Goal: Task Accomplishment & Management: Manage account settings

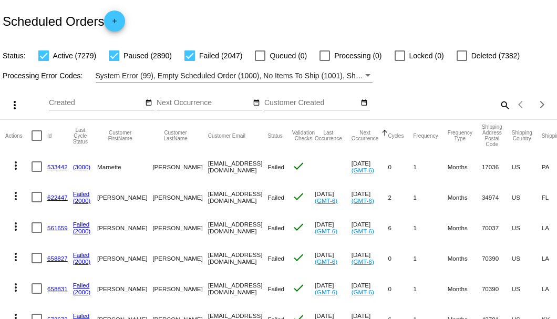
click at [500, 113] on mat-icon "search" at bounding box center [504, 105] width 13 height 16
click at [500, 107] on input "Search" at bounding box center [441, 103] width 139 height 8
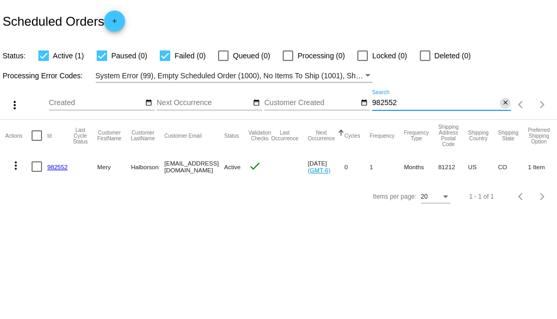
type input "982552"
click at [503, 105] on mat-icon "close" at bounding box center [505, 103] width 7 height 8
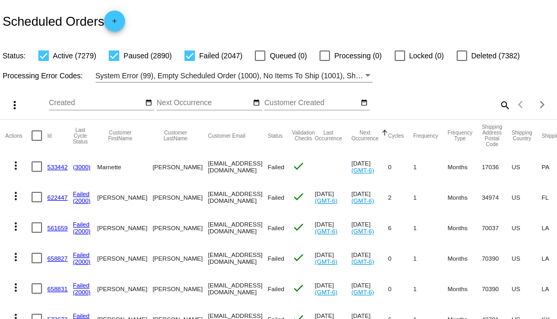
click at [500, 113] on mat-icon "search" at bounding box center [504, 105] width 13 height 16
click at [500, 107] on input "Search" at bounding box center [441, 103] width 139 height 8
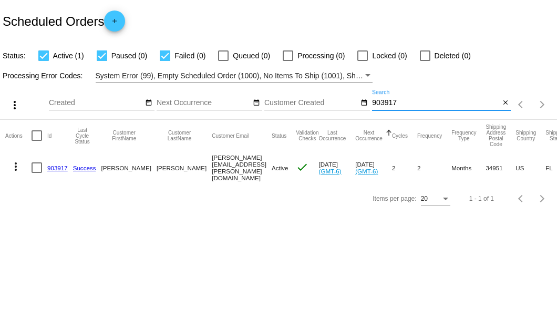
type input "903917"
click at [59, 166] on link "903917" at bounding box center [57, 168] width 21 height 7
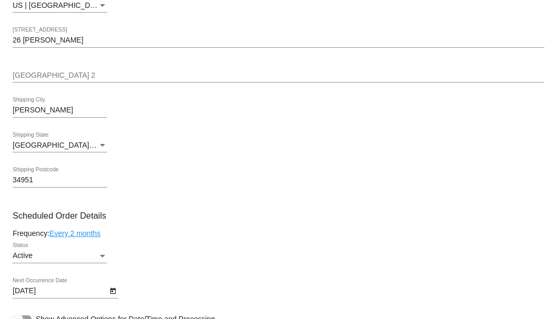
scroll to position [560, 0]
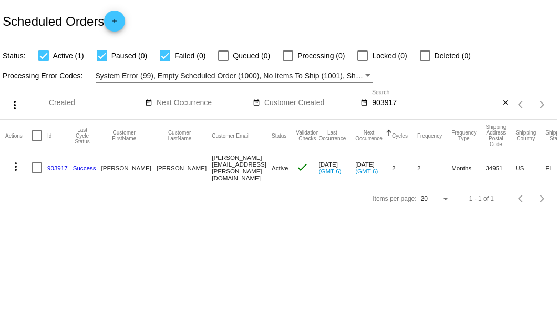
click at [412, 99] on input "903917" at bounding box center [436, 103] width 128 height 8
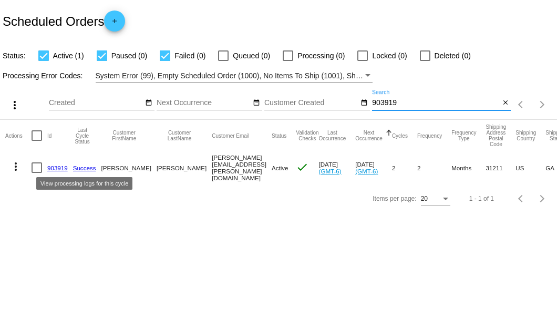
type input "903919"
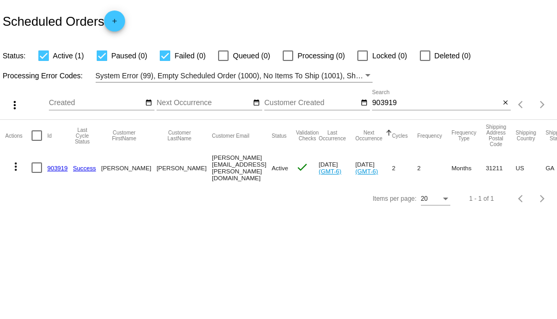
click at [55, 167] on link "903919" at bounding box center [57, 168] width 21 height 7
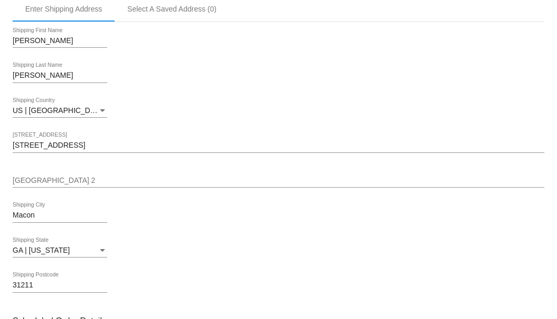
scroll to position [210, 0]
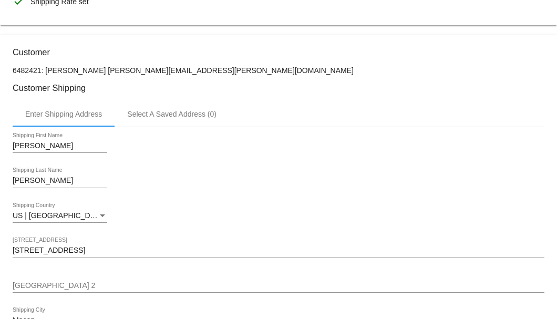
drag, startPoint x: 191, startPoint y: 66, endPoint x: 99, endPoint y: 69, distance: 92.0
click at [99, 69] on p "6482421: [PERSON_NAME] [PERSON_NAME][EMAIL_ADDRESS][PERSON_NAME][DOMAIN_NAME]" at bounding box center [279, 70] width 532 height 8
copy p "[PERSON_NAME][EMAIL_ADDRESS][PERSON_NAME][DOMAIN_NAME]"
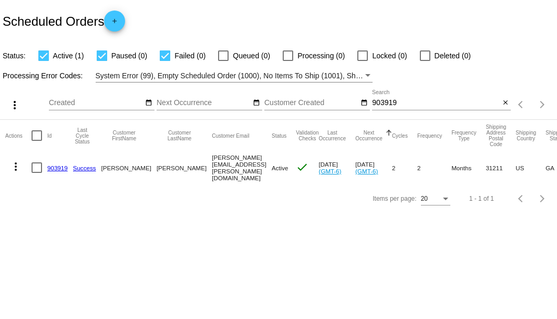
click at [411, 106] on input "903919" at bounding box center [436, 103] width 128 height 8
type input "903917"
click at [56, 168] on link "903917" at bounding box center [57, 168] width 21 height 7
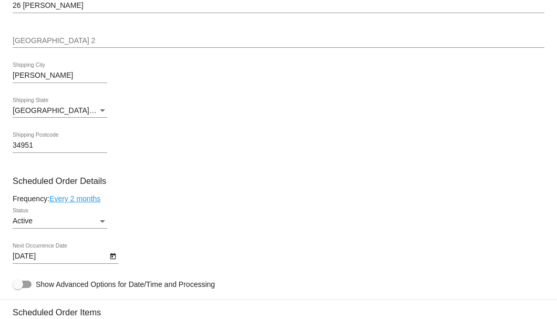
scroll to position [560, 0]
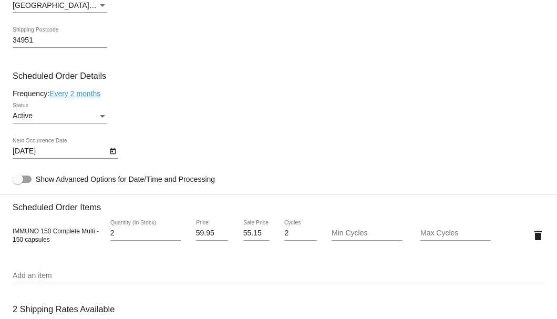
click at [112, 153] on icon "Open calendar" at bounding box center [112, 151] width 7 height 13
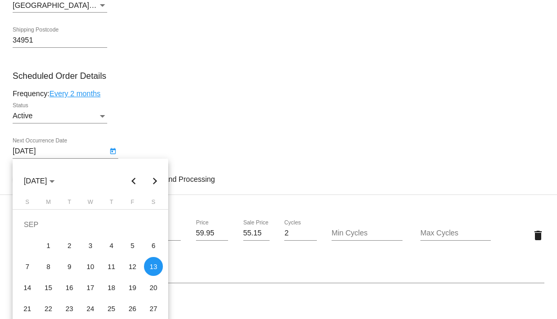
click at [153, 183] on button "Next month" at bounding box center [155, 180] width 21 height 21
click at [50, 264] on div "13" at bounding box center [48, 266] width 19 height 19
type input "10/13/2025"
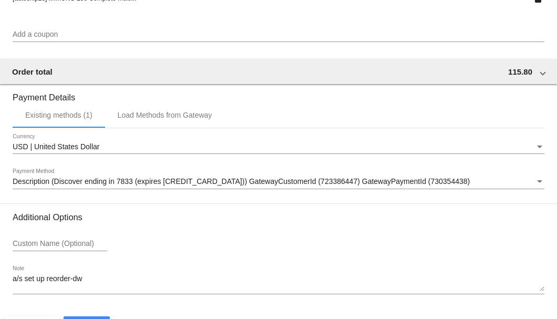
scroll to position [1015, 0]
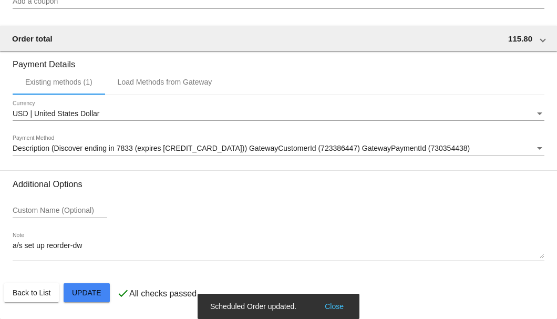
scroll to position [874, 0]
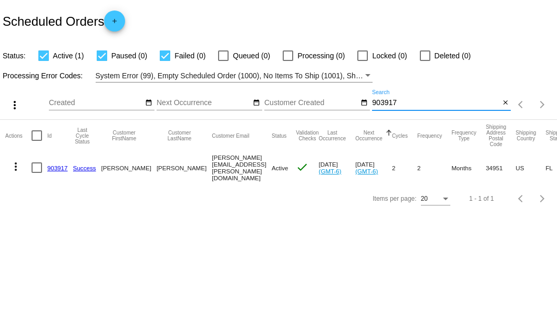
click at [402, 102] on input "903917" at bounding box center [436, 103] width 128 height 8
type input "903919"
click at [55, 165] on link "903919" at bounding box center [57, 168] width 21 height 7
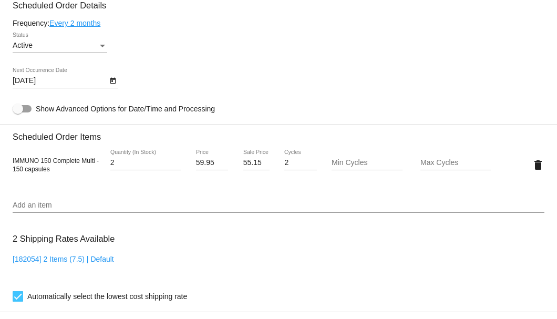
scroll to position [560, 0]
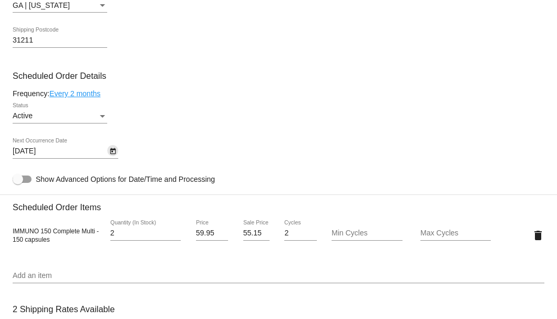
click at [110, 152] on icon "Open calendar" at bounding box center [113, 151] width 6 height 6
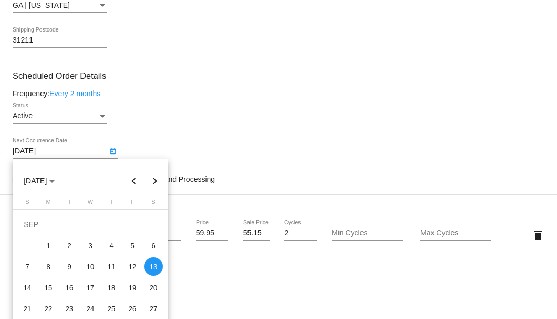
click at [152, 180] on button "Next month" at bounding box center [155, 180] width 21 height 21
click at [48, 269] on div "13" at bounding box center [48, 266] width 19 height 19
type input "10/13/2025"
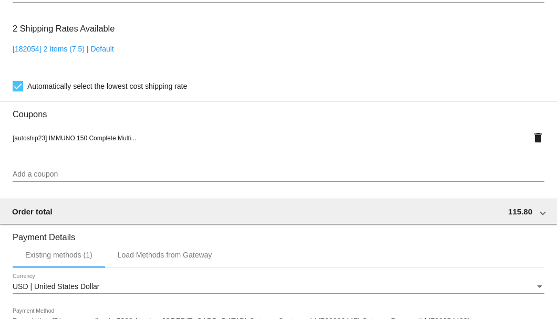
scroll to position [1015, 0]
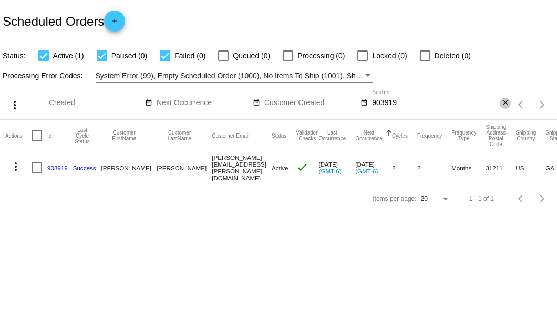
click at [505, 104] on mat-icon "close" at bounding box center [505, 103] width 7 height 8
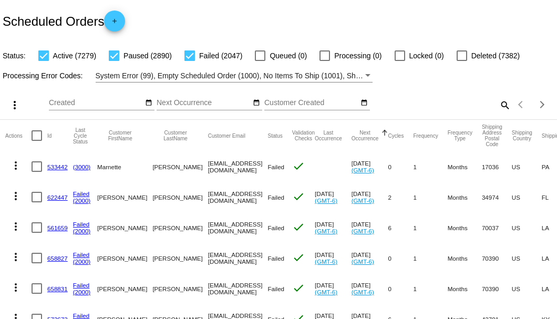
click at [498, 113] on mat-icon "search" at bounding box center [504, 105] width 13 height 16
click at [497, 107] on input "Search" at bounding box center [441, 103] width 139 height 8
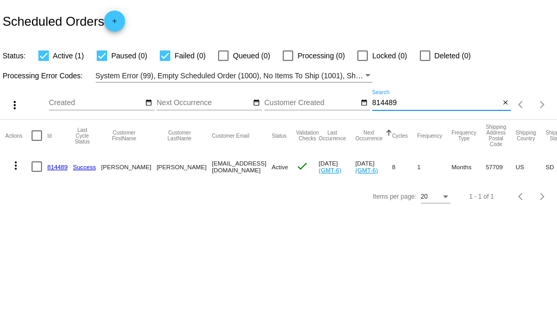
type input "814489"
click at [62, 167] on link "814489" at bounding box center [57, 166] width 21 height 7
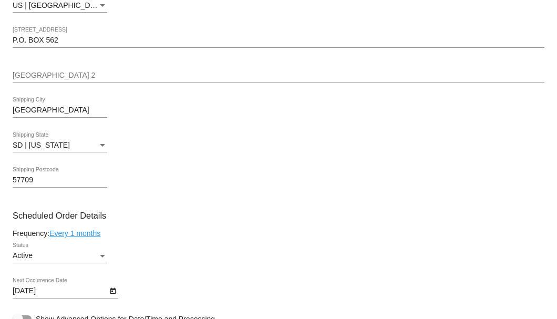
scroll to position [560, 0]
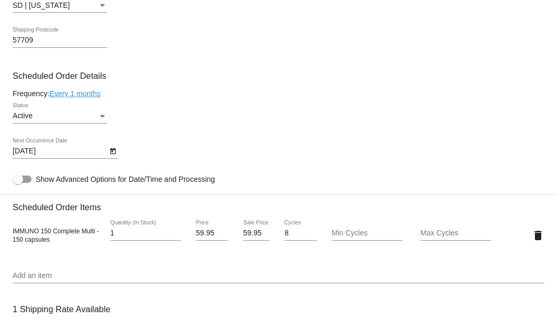
click at [111, 149] on icon "Open calendar" at bounding box center [113, 151] width 6 height 6
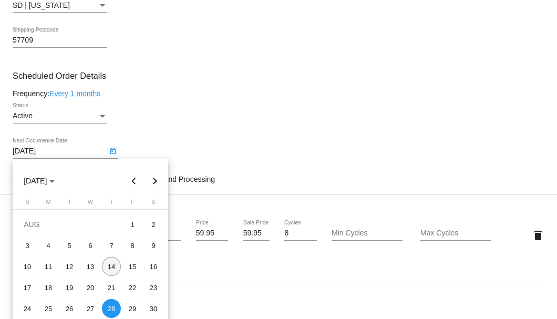
click at [109, 264] on div "14" at bounding box center [111, 266] width 19 height 19
type input "8/14/2025"
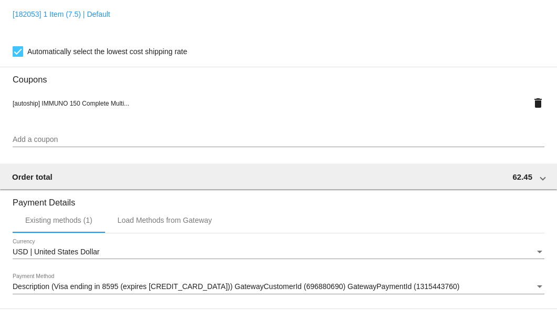
scroll to position [1015, 0]
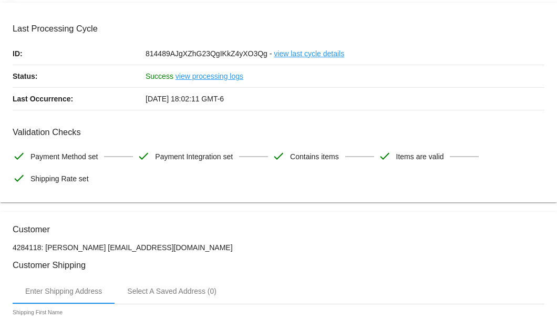
scroll to position [0, 0]
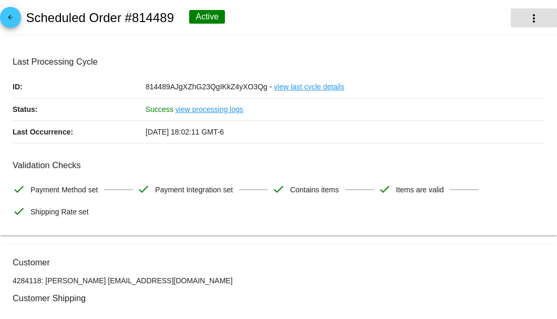
click at [534, 18] on mat-icon "more_vert" at bounding box center [534, 18] width 13 height 13
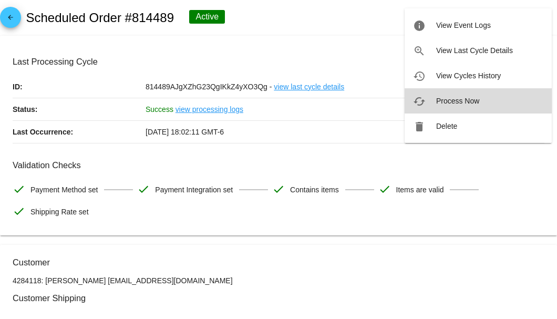
click at [435, 102] on button "cached Process Now" at bounding box center [478, 100] width 147 height 25
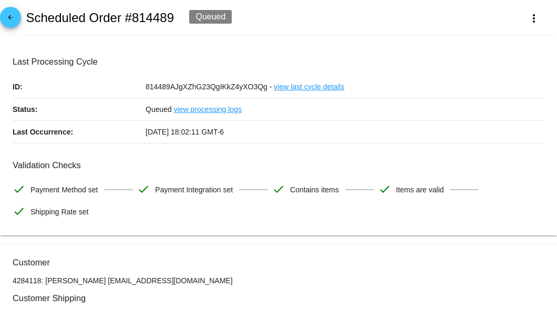
drag, startPoint x: 197, startPoint y: 281, endPoint x: 100, endPoint y: 283, distance: 96.7
click at [100, 283] on p "4284118: DARRYL SHAW darrylrshaw@protonmail.com" at bounding box center [279, 281] width 532 height 8
copy p "darrylrshaw@protonmail.com"
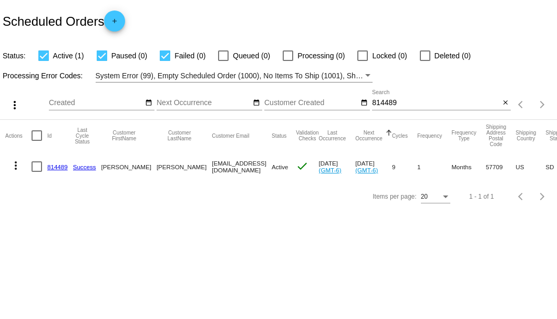
drag, startPoint x: 167, startPoint y: 167, endPoint x: 246, endPoint y: 168, distance: 78.9
click at [246, 168] on mat-row "more_vert 814489 Success [PERSON_NAME] [EMAIL_ADDRESS][DOMAIN_NAME] Active chec…" at bounding box center [385, 166] width 761 height 30
copy mat-row "[EMAIL_ADDRESS][DOMAIN_NAME]"
click at [506, 101] on mat-icon "close" at bounding box center [505, 103] width 7 height 8
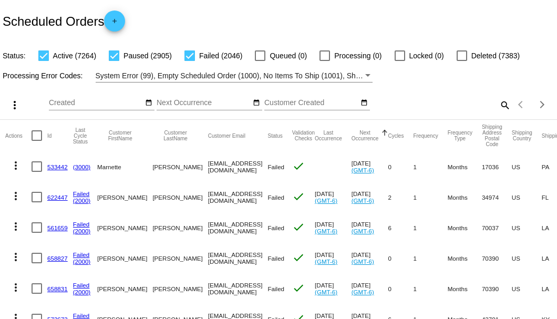
click at [498, 113] on mat-icon "search" at bounding box center [504, 105] width 13 height 16
click at [494, 107] on input "Search" at bounding box center [441, 103] width 139 height 8
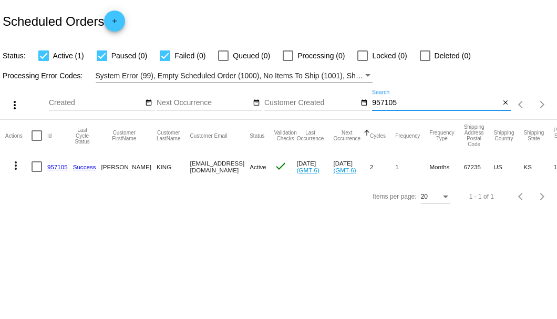
type input "957105"
click at [53, 167] on link "957105" at bounding box center [57, 166] width 21 height 7
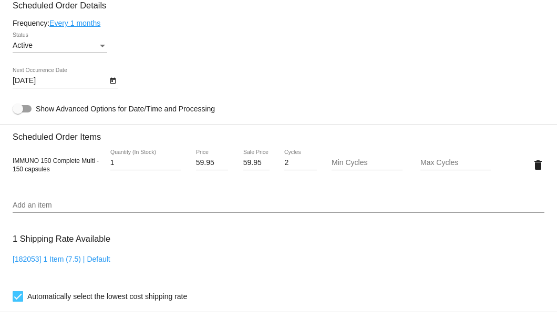
scroll to position [596, 0]
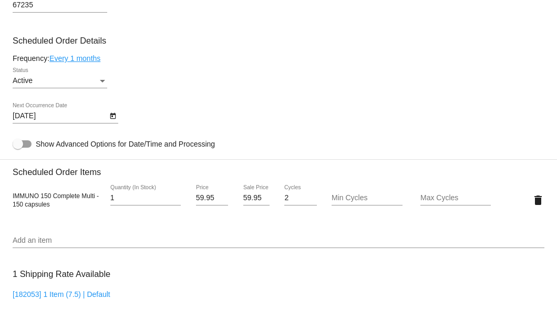
click at [66, 242] on input "Add an item" at bounding box center [279, 241] width 532 height 8
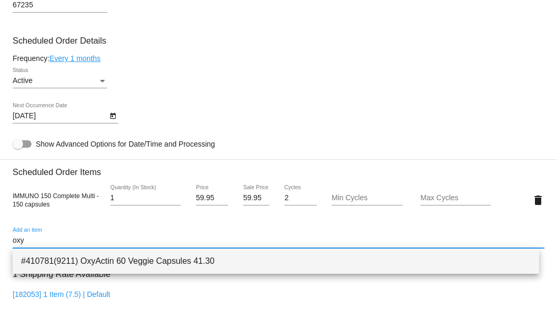
type input "oxy"
click at [54, 253] on span "#410781(9211) OxyActin 60 Veggie Capsules 41.30" at bounding box center [276, 261] width 510 height 25
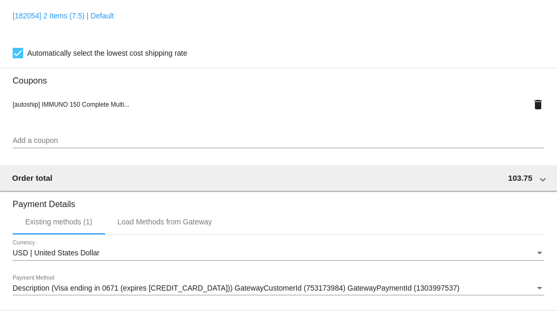
scroll to position [1044, 0]
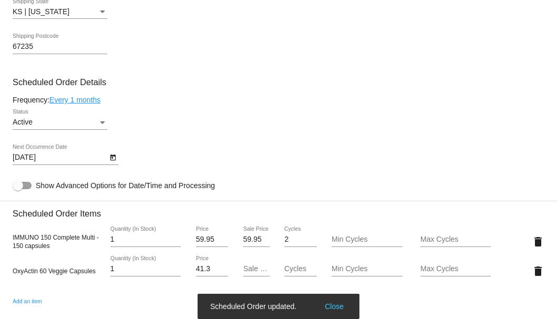
scroll to position [484, 0]
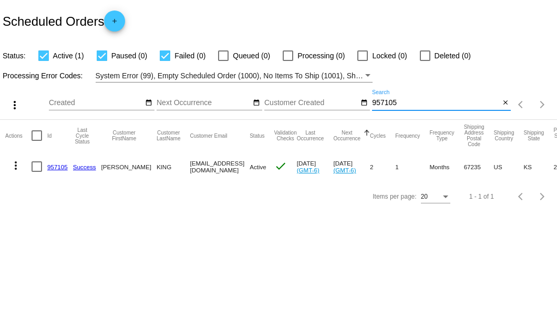
click at [383, 107] on input "957105" at bounding box center [436, 103] width 128 height 8
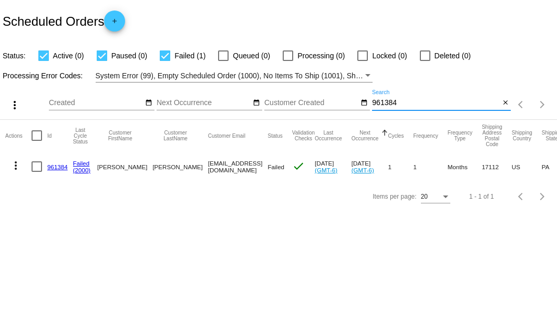
type input "961384"
drag, startPoint x: 163, startPoint y: 164, endPoint x: 229, endPoint y: 168, distance: 65.8
click at [229, 168] on mat-row "more_vert 961384 Failed (2000) Donald Douglas dondouglas@msn.com Failed check A…" at bounding box center [383, 166] width 757 height 30
copy mat-row "dondouglas@msn.com"
click at [57, 165] on link "961384" at bounding box center [57, 166] width 21 height 7
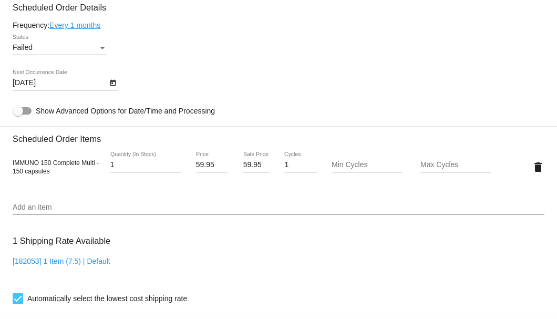
scroll to position [589, 0]
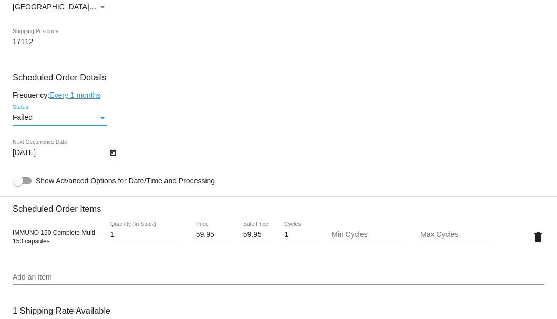
click at [100, 115] on div "Status" at bounding box center [102, 118] width 9 height 8
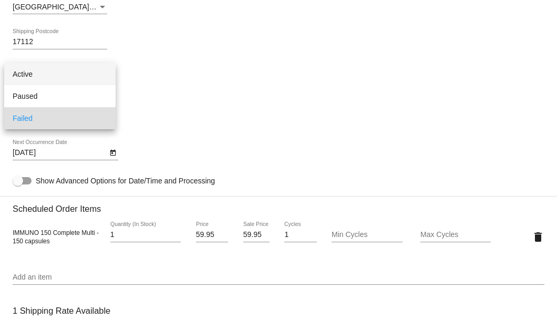
click at [88, 77] on span "Active" at bounding box center [60, 74] width 95 height 22
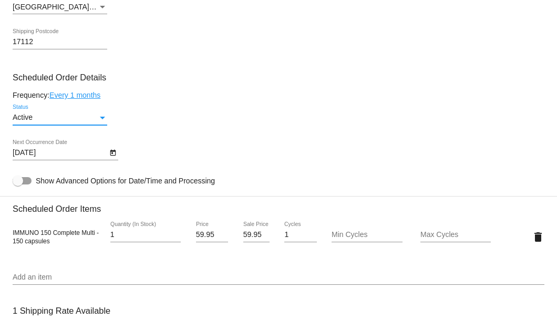
click at [116, 151] on icon "Open calendar" at bounding box center [112, 153] width 7 height 13
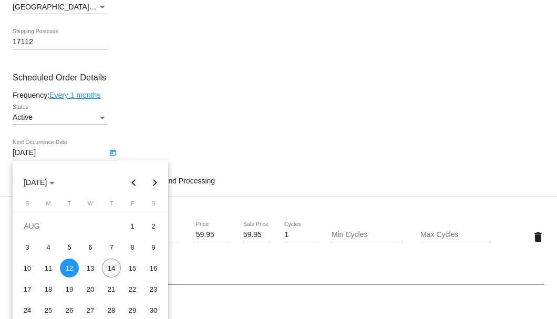
click at [115, 268] on div "14" at bounding box center [111, 268] width 19 height 19
type input "8/14/2025"
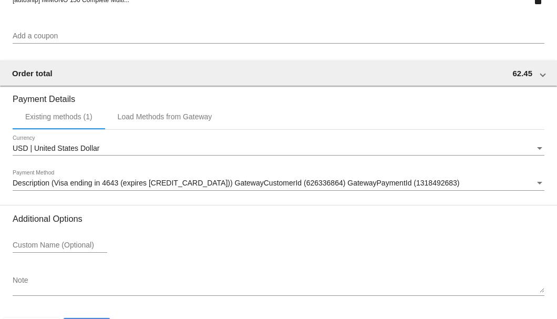
scroll to position [1044, 0]
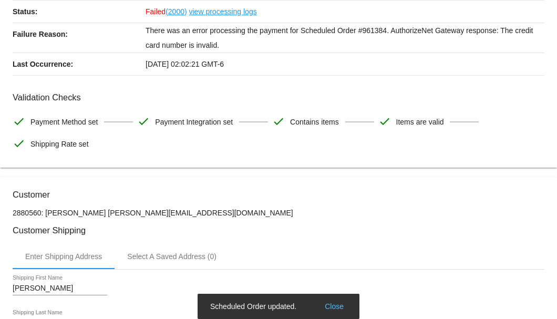
scroll to position [0, 0]
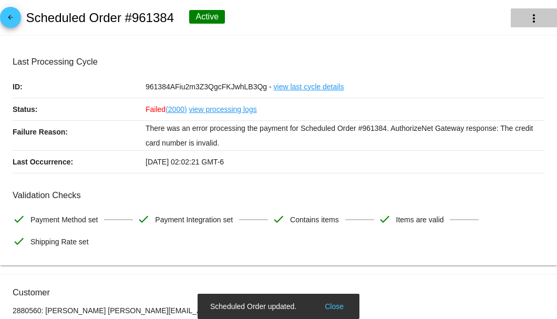
click at [529, 17] on mat-icon "more_vert" at bounding box center [534, 18] width 13 height 13
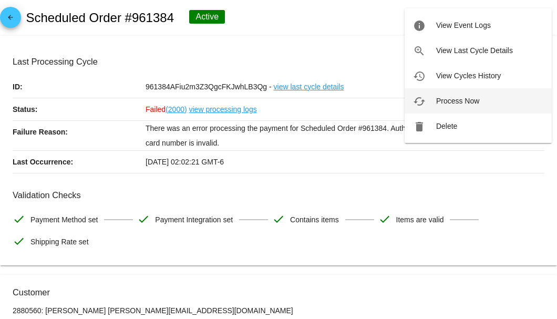
click at [458, 104] on span "Process Now" at bounding box center [457, 101] width 43 height 8
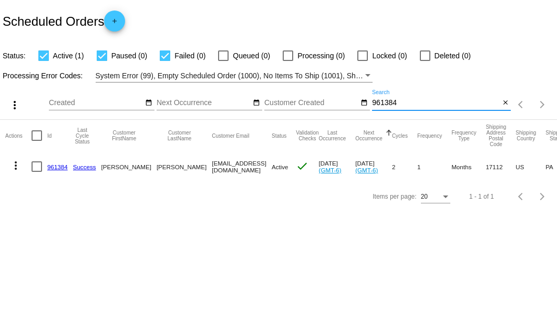
click at [384, 105] on input "961384" at bounding box center [436, 103] width 128 height 8
paste input "529479"
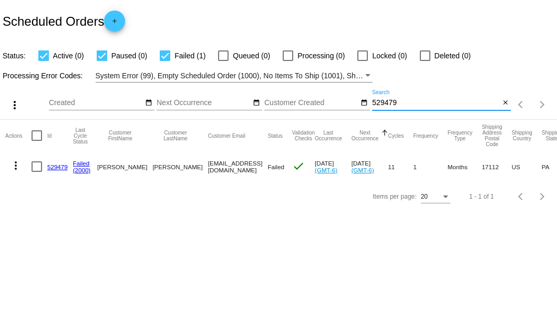
type input "529479"
click at [43, 165] on mat-cell at bounding box center [40, 166] width 16 height 30
click at [39, 166] on div at bounding box center [37, 166] width 11 height 11
click at [37, 172] on input "checkbox" at bounding box center [36, 172] width 1 height 1
checkbox input "true"
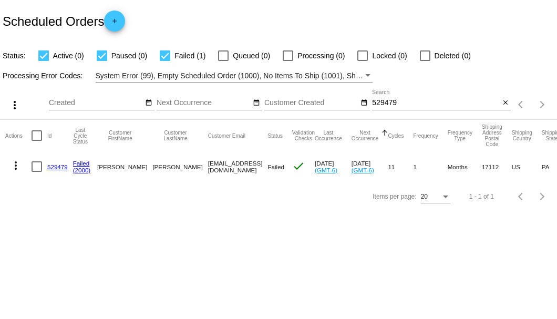
checkbox input "true"
click at [18, 167] on mat-icon "more_vert" at bounding box center [15, 165] width 13 height 13
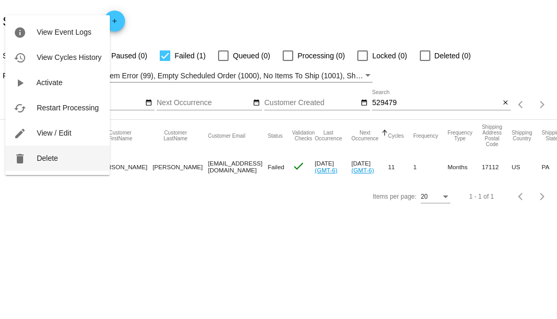
click at [53, 163] on button "delete Delete" at bounding box center [57, 158] width 105 height 25
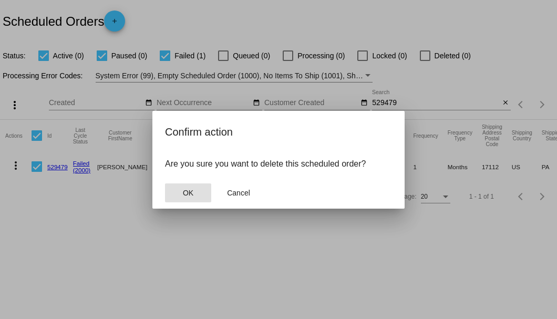
click at [195, 196] on button "OK" at bounding box center [188, 192] width 46 height 19
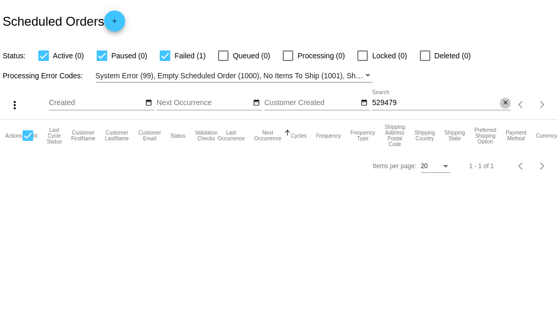
click at [505, 104] on mat-icon "close" at bounding box center [505, 103] width 7 height 8
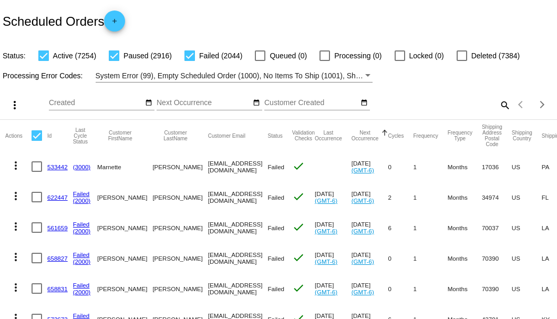
click at [500, 113] on mat-icon "search" at bounding box center [504, 105] width 13 height 16
click at [494, 107] on input "Search" at bounding box center [441, 103] width 139 height 8
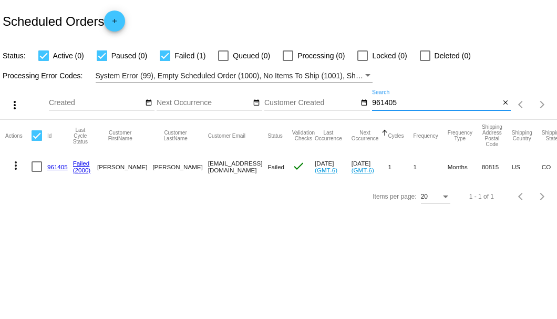
type input "961405"
drag, startPoint x: 162, startPoint y: 167, endPoint x: 269, endPoint y: 165, distance: 106.2
click at [269, 165] on mat-row "more_vert 961405 Failed (2000) Mary A Meyer 7197654411@exceptionalproducts.org …" at bounding box center [383, 166] width 757 height 30
copy mat-row "[EMAIL_ADDRESS][DOMAIN_NAME]"
click at [60, 165] on link "961405" at bounding box center [57, 166] width 21 height 7
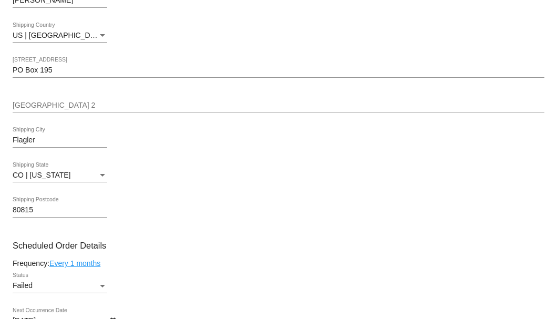
scroll to position [560, 0]
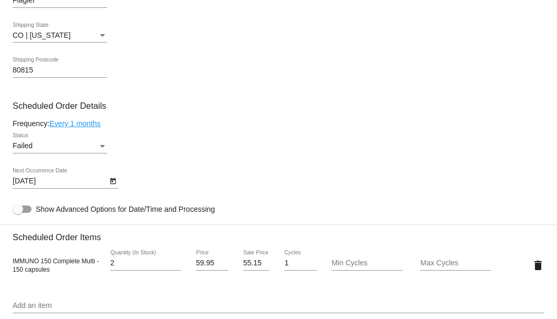
click at [89, 120] on link "Every 1 months" at bounding box center [74, 123] width 51 height 8
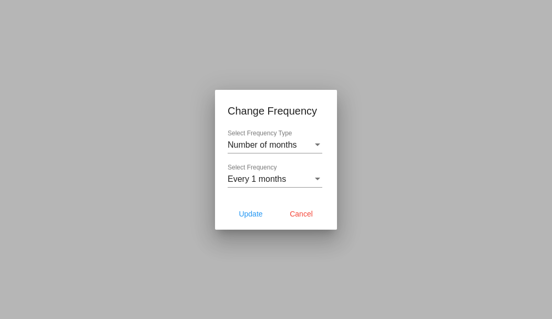
click at [256, 174] on div "Every 1 months Select Frequency" at bounding box center [275, 176] width 95 height 24
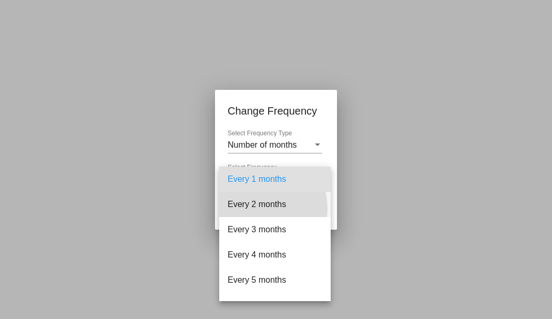
click at [254, 208] on span "Every 2 months" at bounding box center [275, 204] width 95 height 25
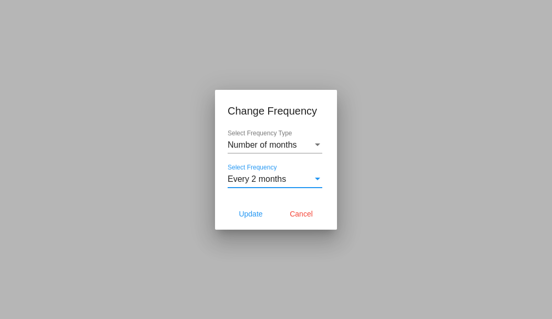
click at [256, 203] on mat-dialog-actions "Update Cancel" at bounding box center [276, 214] width 97 height 32
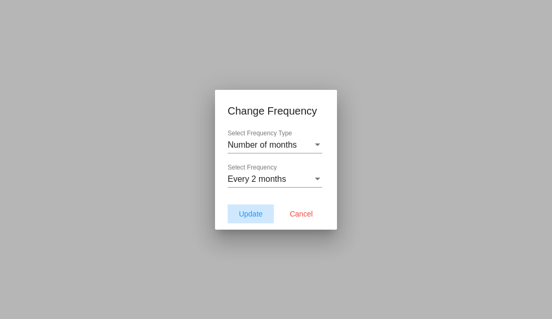
click at [251, 212] on span "Update" at bounding box center [251, 214] width 24 height 8
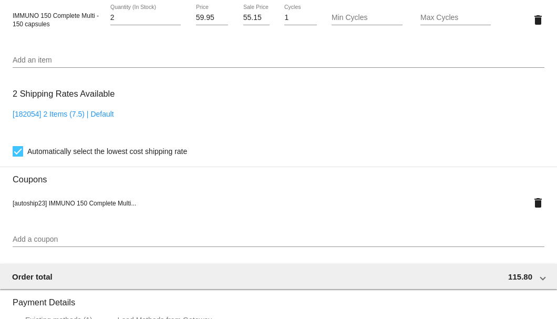
scroll to position [665, 0]
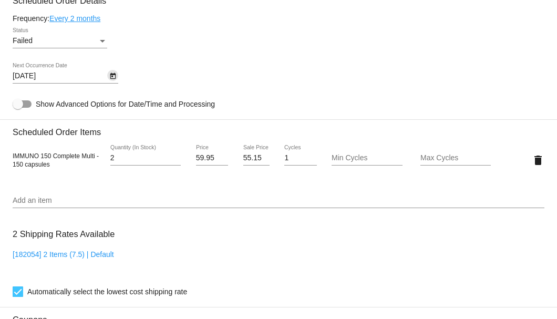
click at [116, 76] on icon "Open calendar" at bounding box center [112, 76] width 7 height 13
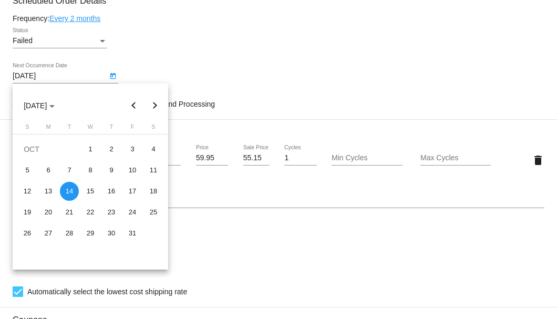
click at [155, 108] on button "Next month" at bounding box center [155, 105] width 21 height 21
click at [91, 197] on div "12" at bounding box center [90, 191] width 19 height 19
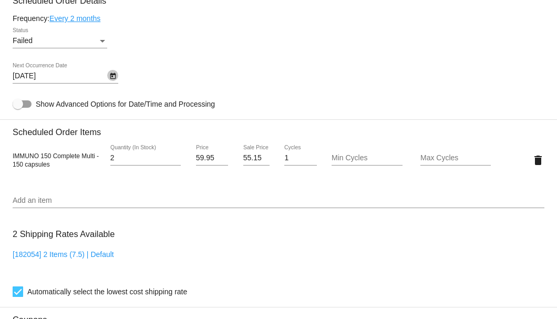
click at [110, 73] on icon "Open calendar" at bounding box center [112, 76] width 7 height 13
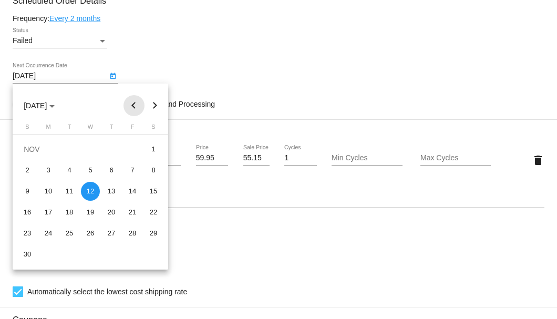
click at [131, 108] on button "Previous month" at bounding box center [134, 105] width 21 height 21
click at [134, 191] on div "12" at bounding box center [132, 191] width 19 height 19
type input "9/12/2025"
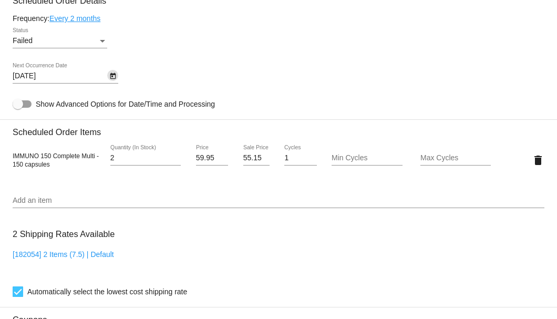
click at [105, 41] on div "Status" at bounding box center [102, 41] width 9 height 8
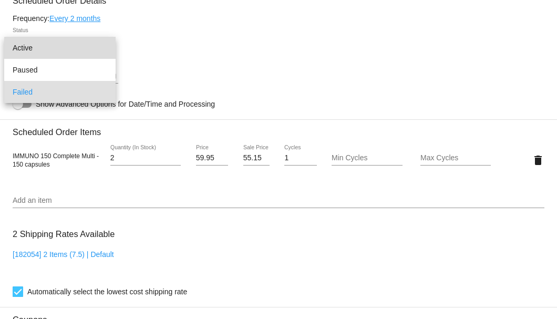
click at [95, 52] on span "Active" at bounding box center [60, 48] width 95 height 22
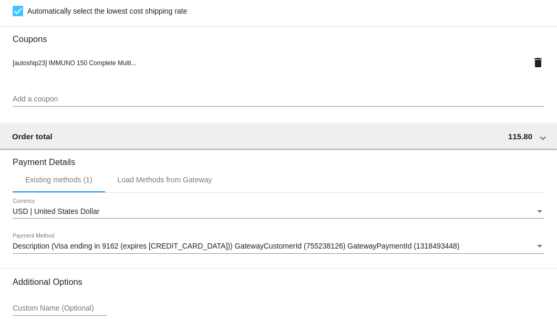
scroll to position [1044, 0]
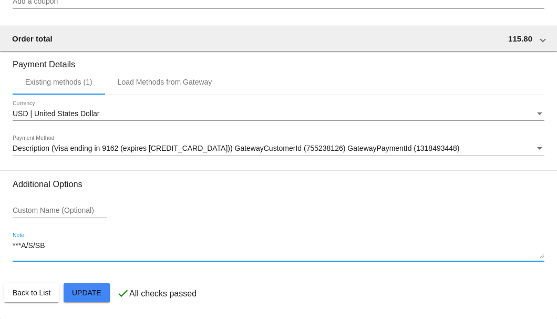
click at [56, 245] on textarea "***A/S/SB" at bounding box center [279, 250] width 532 height 17
drag, startPoint x: 56, startPoint y: 245, endPoint x: 6, endPoint y: 248, distance: 50.0
type textarea "*"
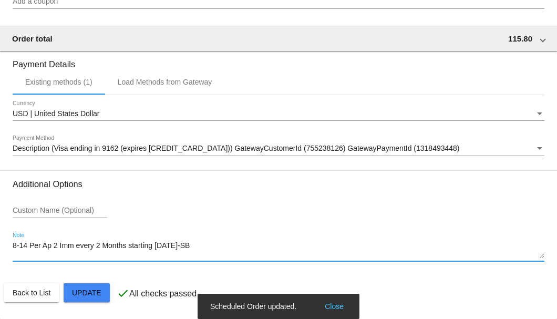
type textarea "8-14 Per Ap 2 Imm every 2 Months starting Sept. 12th-SB"
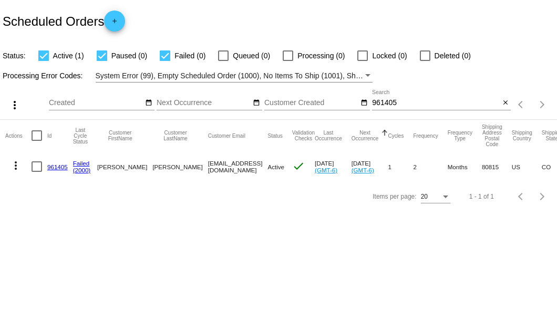
drag, startPoint x: 166, startPoint y: 167, endPoint x: 271, endPoint y: 168, distance: 105.1
click at [268, 168] on mat-cell "[EMAIL_ADDRESS][DOMAIN_NAME]" at bounding box center [238, 166] width 60 height 30
copy mat-cell "[EMAIL_ADDRESS][DOMAIN_NAME]"
click at [504, 106] on mat-icon "close" at bounding box center [505, 103] width 7 height 8
